Goal: Obtain resource: Download file/media

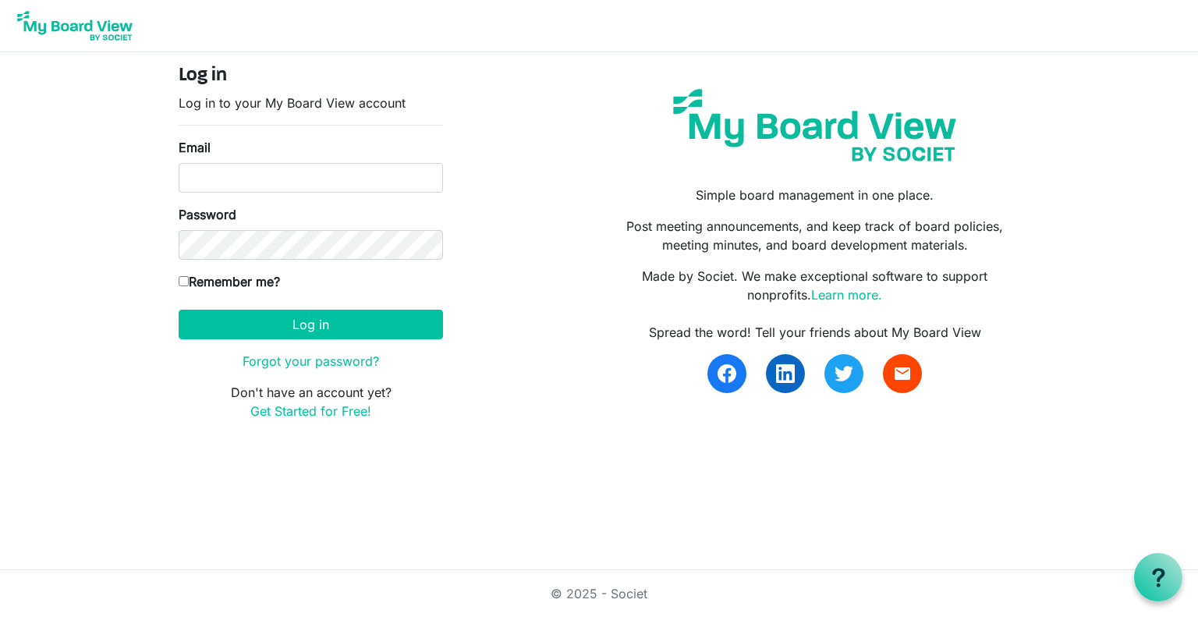
type input "[EMAIL_ADDRESS][DOMAIN_NAME]"
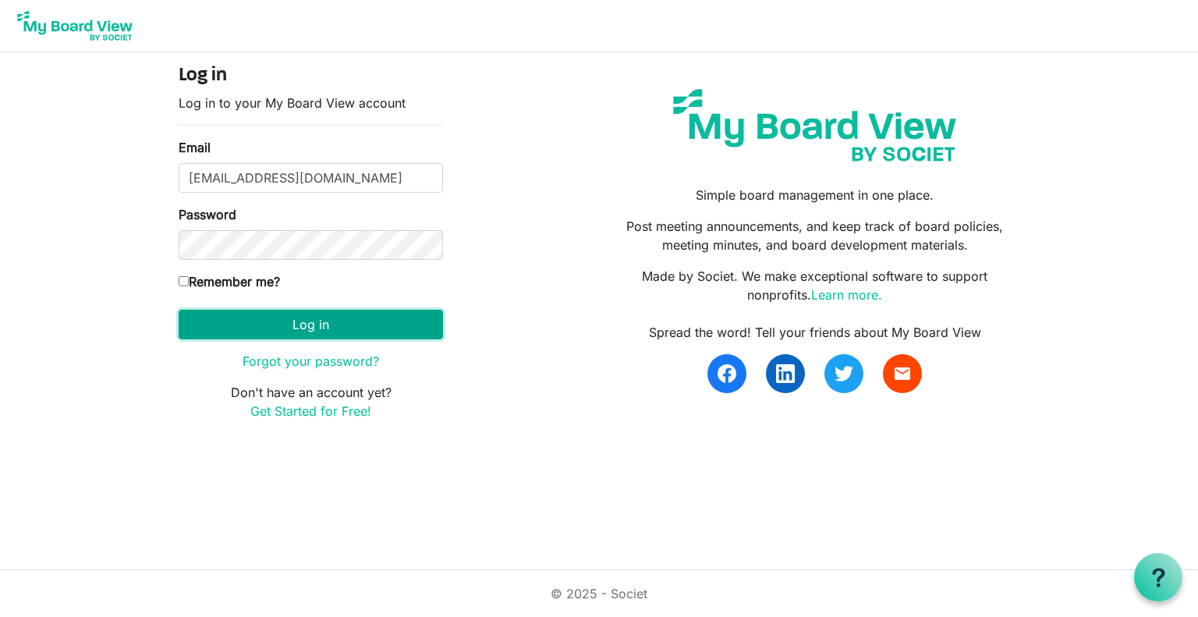
click at [319, 318] on button "Log in" at bounding box center [311, 325] width 264 height 30
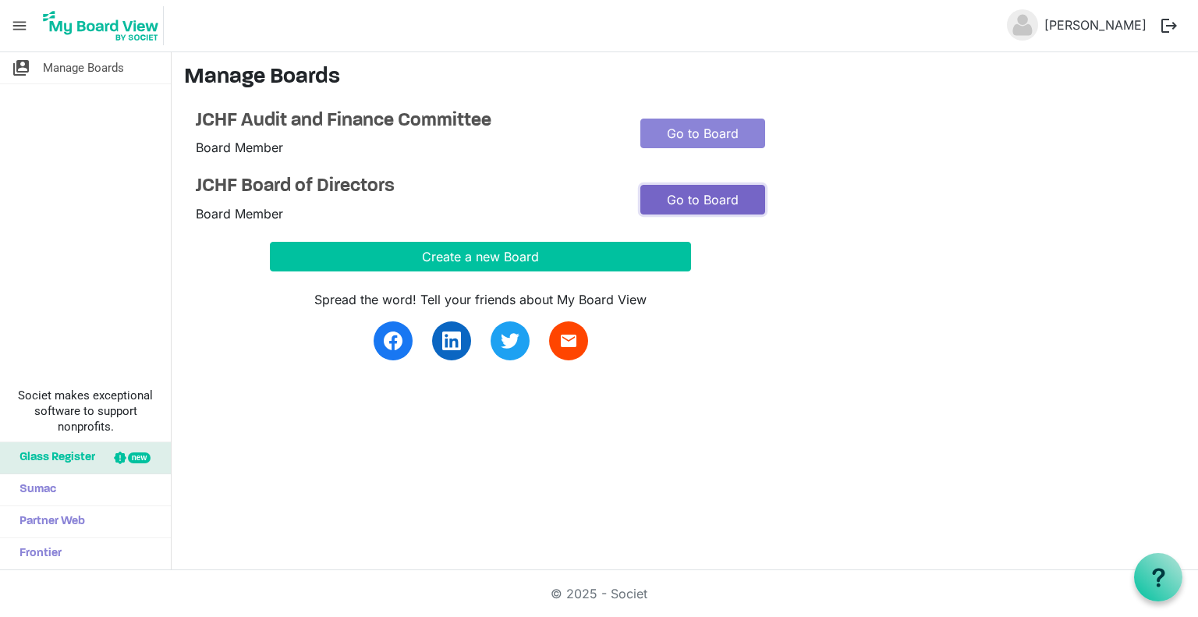
click at [687, 195] on link "Go to Board" at bounding box center [703, 200] width 125 height 30
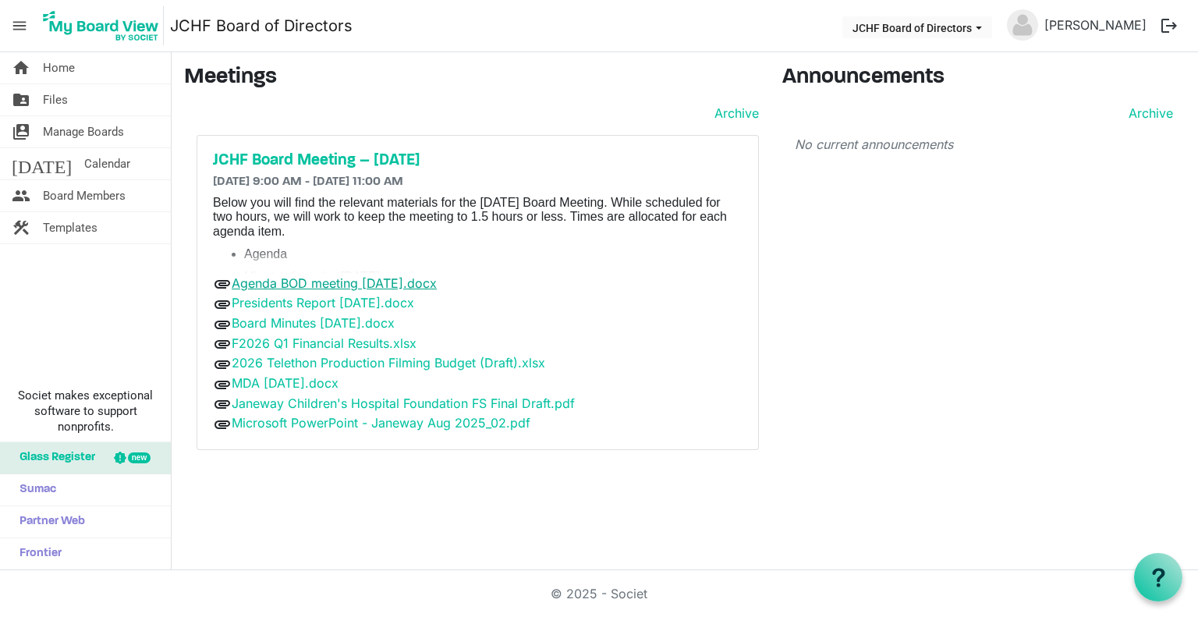
click at [371, 278] on link "Agenda BOD meeting [DATE].docx" at bounding box center [334, 283] width 205 height 16
click at [358, 302] on link "Presidents Report [DATE].docx" at bounding box center [323, 303] width 183 height 16
click at [357, 324] on link "Board Minutes [DATE].docx" at bounding box center [313, 323] width 163 height 16
click at [332, 345] on link "F2026 Q1 Financial Results.xlsx" at bounding box center [324, 343] width 185 height 16
click at [311, 365] on link "2026 Telethon Production Filming Budget (Draft).xlsx" at bounding box center [389, 363] width 314 height 16
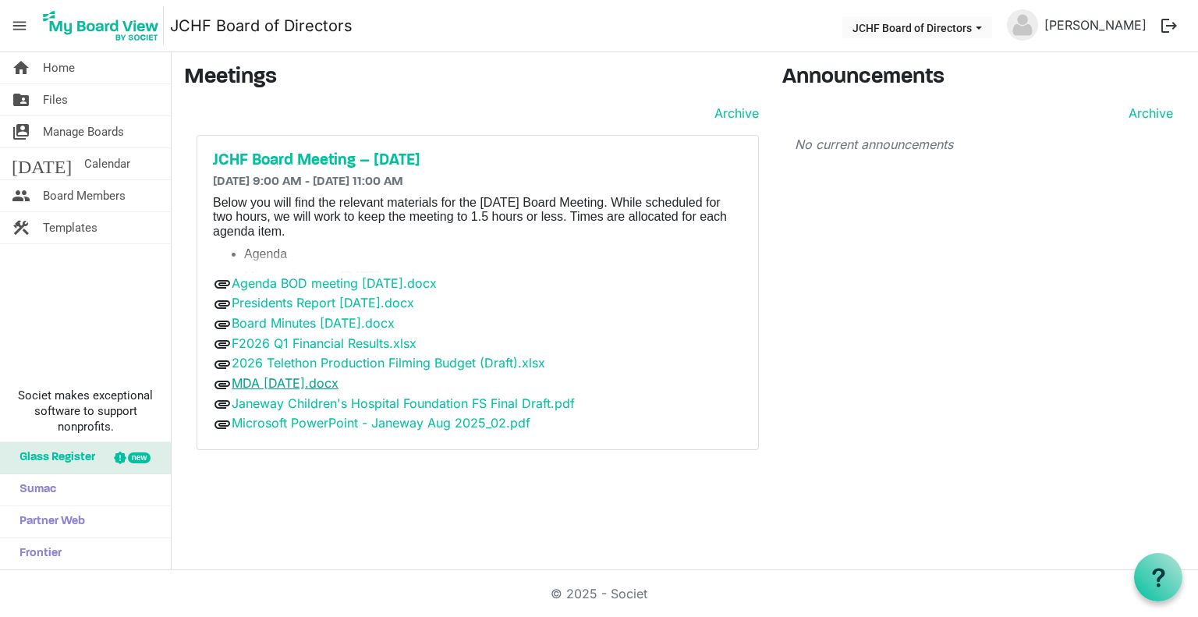
click at [299, 381] on link "MDA [DATE].docx" at bounding box center [285, 383] width 107 height 16
click at [303, 399] on link "Janeway Children's Hospital Foundation FS Final Draft.pdf" at bounding box center [403, 404] width 343 height 16
click at [324, 415] on link "Microsoft PowerPoint - Janeway Aug 2025_02.pdf" at bounding box center [381, 423] width 299 height 16
